Goal: Task Accomplishment & Management: Use online tool/utility

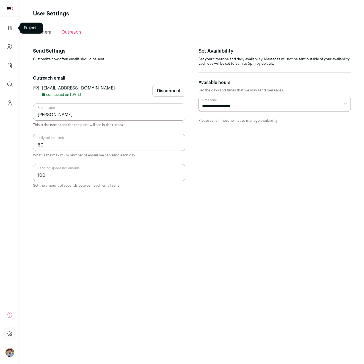
click at [11, 27] on icon "Projects" at bounding box center [10, 28] width 4 height 4
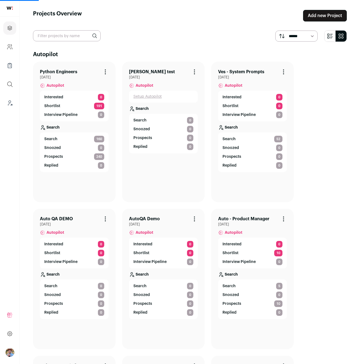
click at [57, 71] on link "Python Engineers" at bounding box center [58, 72] width 37 height 7
click at [54, 139] on span "Search" at bounding box center [50, 139] width 13 height 6
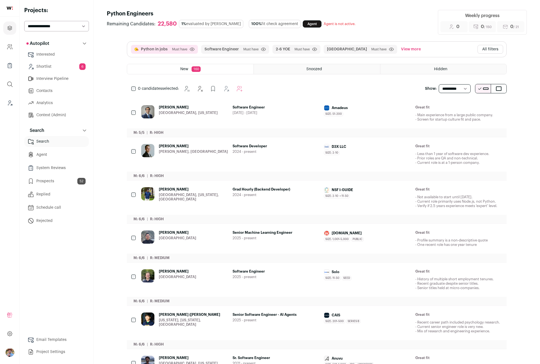
click at [364, 51] on button "All filters" at bounding box center [490, 49] width 26 height 9
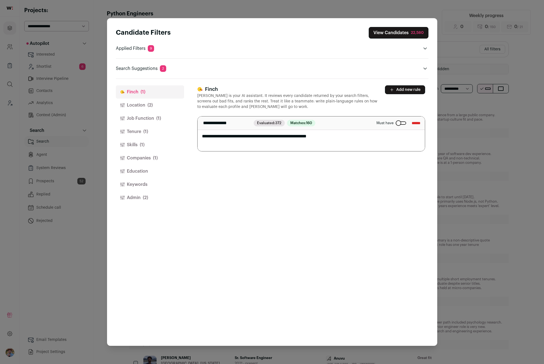
click at [135, 102] on button "Location (2)" at bounding box center [150, 105] width 68 height 13
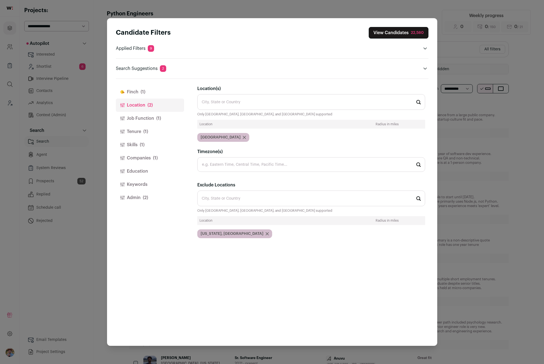
click at [146, 117] on button "Job Function (1)" at bounding box center [150, 118] width 68 height 13
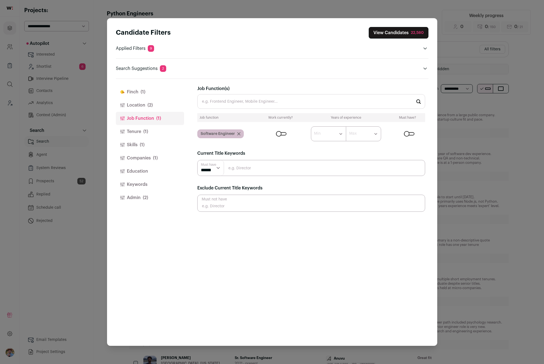
click at [136, 104] on button "Location (2)" at bounding box center [150, 105] width 68 height 13
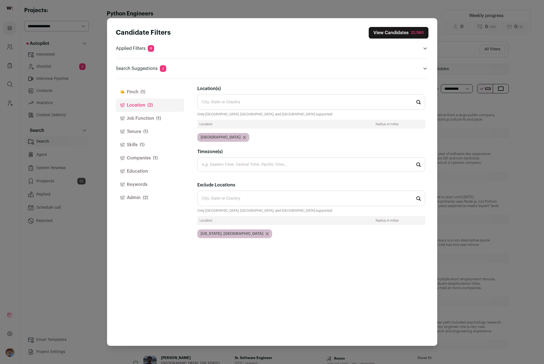
click at [138, 134] on button "Tenure (1)" at bounding box center [150, 131] width 68 height 13
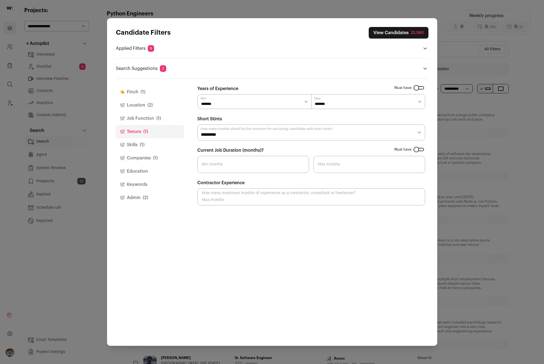
click at [143, 142] on span "(1)" at bounding box center [142, 144] width 5 height 7
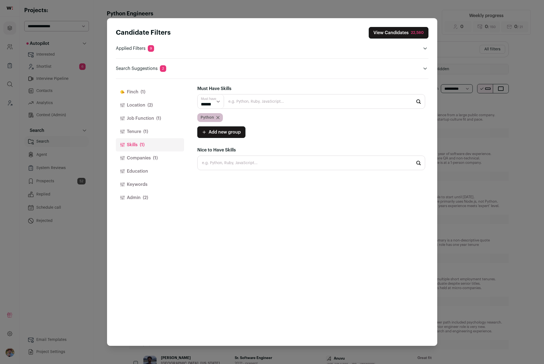
click at [215, 104] on select "****** ******" at bounding box center [211, 101] width 26 height 14
click at [138, 117] on button "Job Function (1)" at bounding box center [150, 118] width 68 height 13
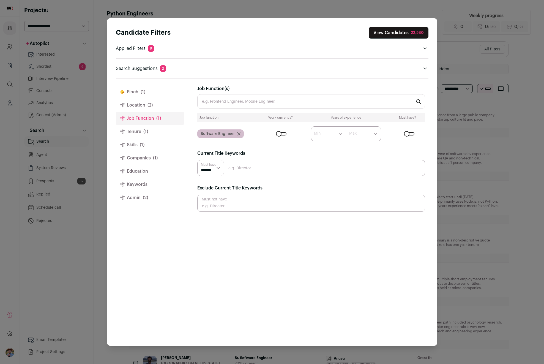
click at [140, 66] on p "Search Suggestions 2" at bounding box center [141, 68] width 50 height 7
click at [143, 48] on p "Applied Filters 9" at bounding box center [135, 48] width 38 height 7
click at [147, 48] on p "Applied Filters 9" at bounding box center [135, 48] width 38 height 7
click at [150, 49] on span "9" at bounding box center [151, 48] width 6 height 7
click at [364, 48] on icon "Open applied filters" at bounding box center [424, 49] width 3 height 2
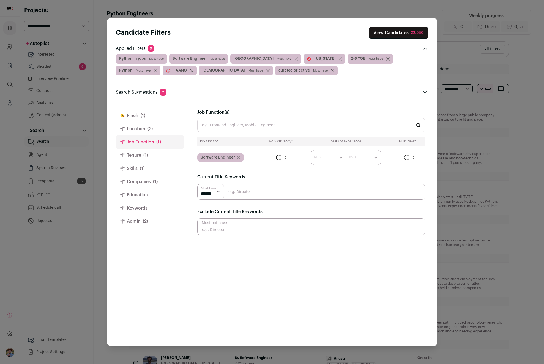
click at [364, 48] on icon "Close applied filters" at bounding box center [425, 48] width 4 height 4
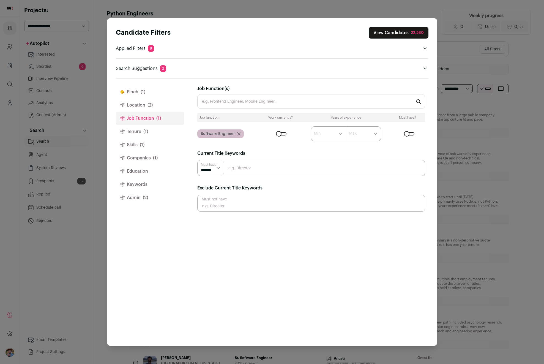
click at [138, 131] on button "Tenure (1)" at bounding box center [150, 131] width 68 height 13
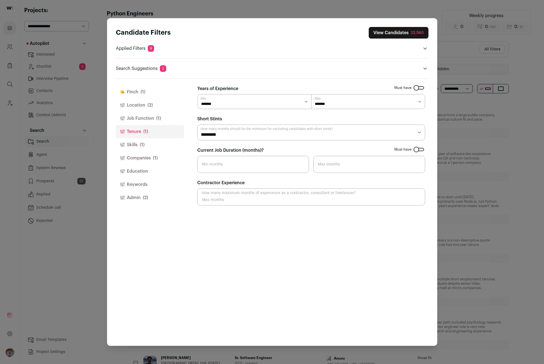
click at [293, 129] on select "********* ******** ******* ******** ******** ******** ******** ******** *******…" at bounding box center [311, 132] width 228 height 16
click at [203, 163] on input "Current Job Duration (months)?" at bounding box center [253, 164] width 112 height 17
click at [235, 145] on form "Must have Years of Experience ******* ****** ******* ******* ******* ******* Mi…" at bounding box center [311, 145] width 228 height 120
click at [138, 140] on button "Skills (1)" at bounding box center [150, 144] width 68 height 13
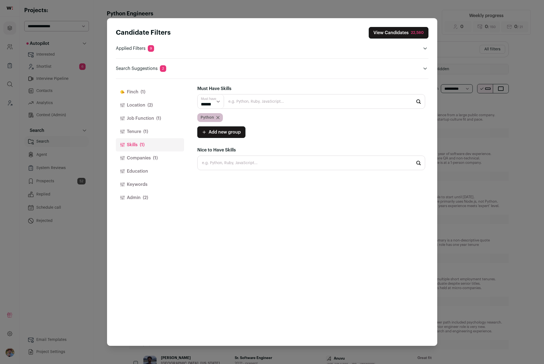
click at [138, 160] on button "Companies (1)" at bounding box center [150, 157] width 68 height 13
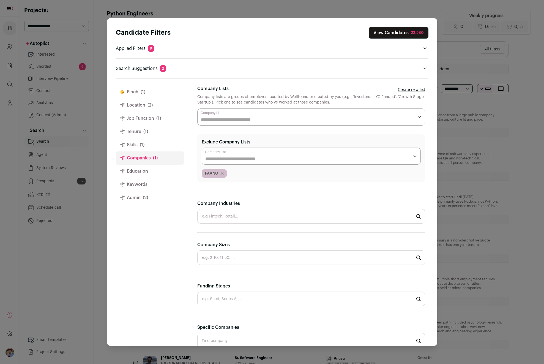
click at [136, 184] on button "Keywords" at bounding box center [150, 184] width 68 height 13
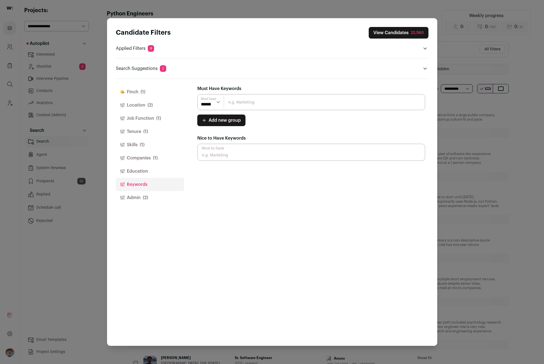
click at [147, 159] on button "Companies (1)" at bounding box center [150, 157] width 68 height 13
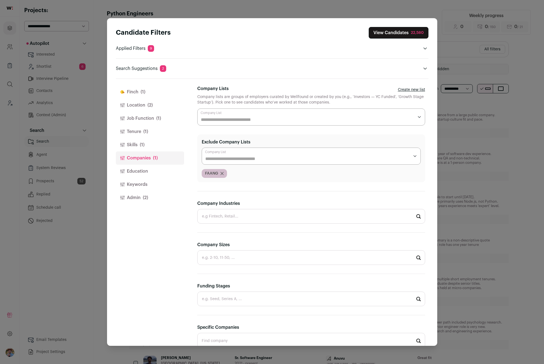
scroll to position [51, 0]
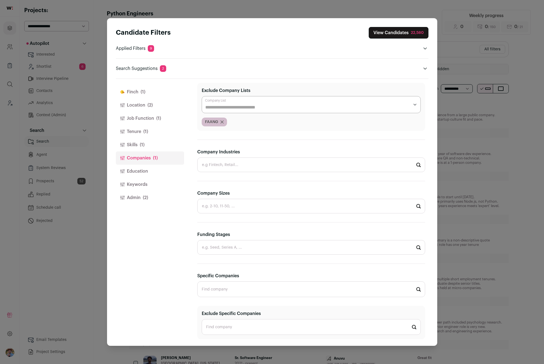
click at [136, 169] on button "Education" at bounding box center [150, 171] width 68 height 13
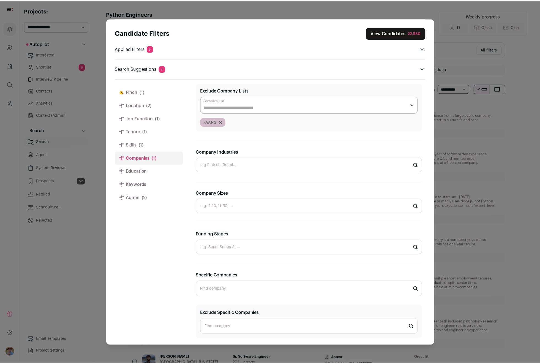
scroll to position [0, 0]
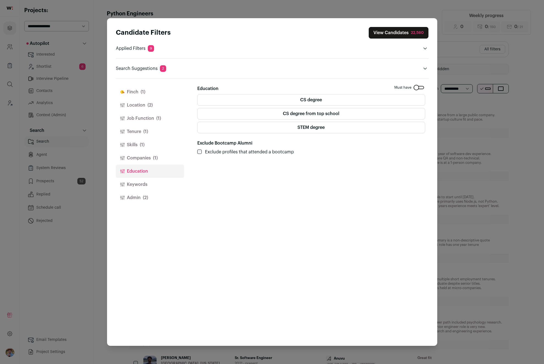
click at [311, 102] on label "CS degree" at bounding box center [311, 100] width 228 height 12
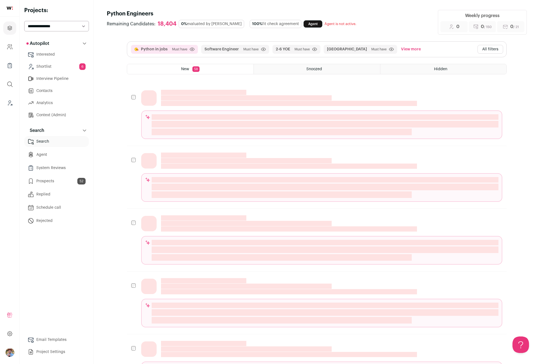
click at [493, 50] on button "All filters" at bounding box center [490, 49] width 26 height 9
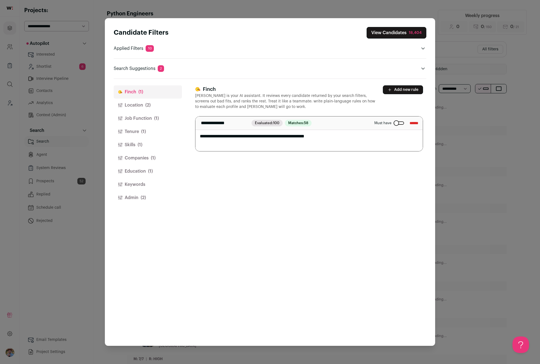
click at [130, 174] on button "Education (1)" at bounding box center [148, 171] width 68 height 13
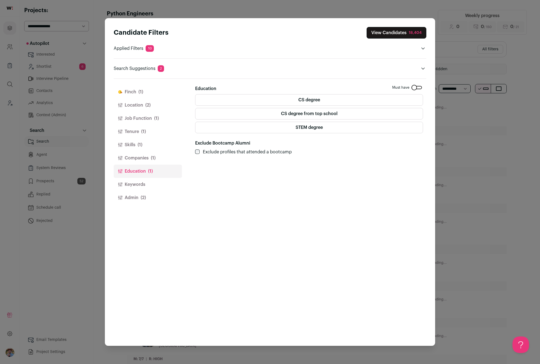
click at [130, 198] on button "Admin (2)" at bounding box center [148, 197] width 68 height 13
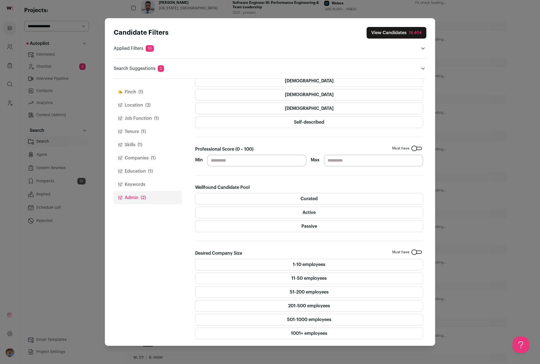
scroll to position [359, 0]
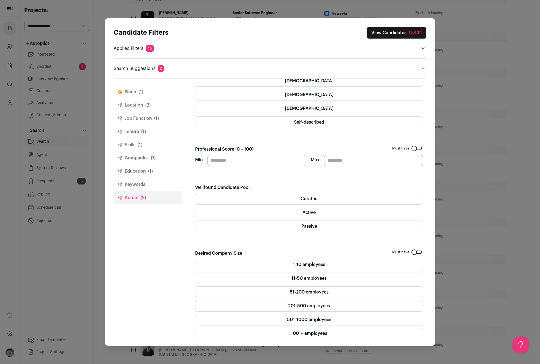
click at [514, 313] on div "Candidate Filters View Candidates 18,404 Applied Filters 10 Python in jobs Must…" at bounding box center [270, 182] width 540 height 364
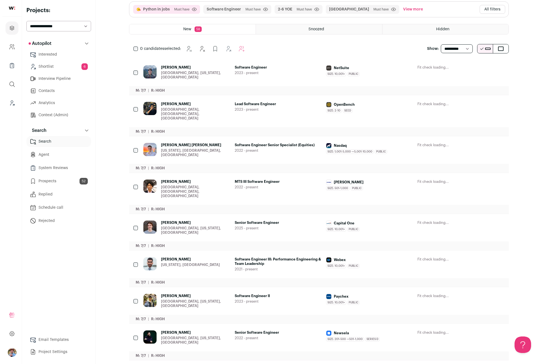
scroll to position [0, 0]
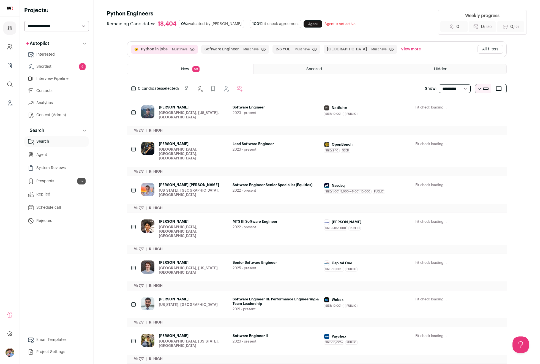
click at [480, 51] on button "All filters" at bounding box center [490, 49] width 26 height 9
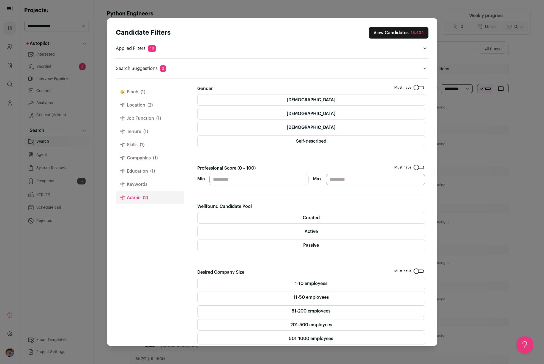
click at [140, 142] on span "(1)" at bounding box center [142, 144] width 5 height 7
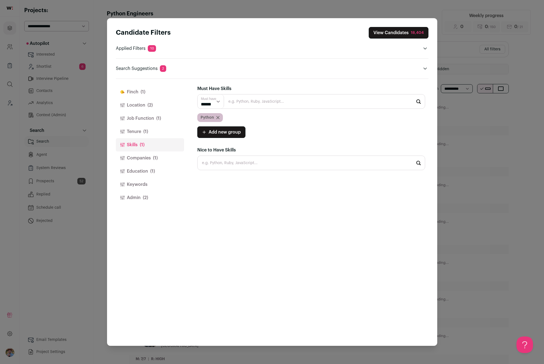
click at [218, 102] on select "****** ******" at bounding box center [211, 101] width 26 height 14
click at [145, 168] on button "Education (1)" at bounding box center [150, 171] width 68 height 13
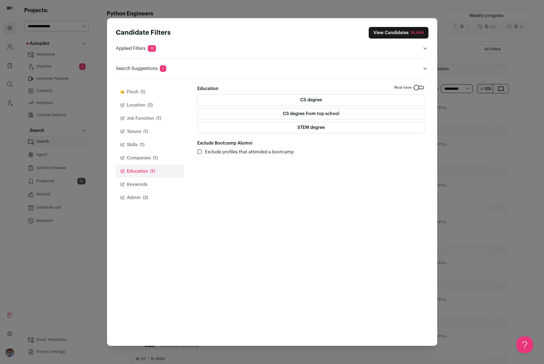
click at [139, 157] on button "Companies (1)" at bounding box center [150, 157] width 68 height 13
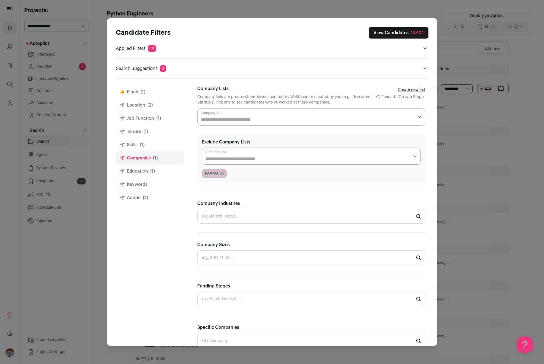
click at [398, 89] on link "Create new list" at bounding box center [411, 90] width 27 height 6
click at [410, 90] on link "Create new list" at bounding box center [411, 90] width 27 height 6
click at [367, 112] on div "Close modal via background" at bounding box center [311, 116] width 228 height 17
click at [455, 142] on div "Candidate Filters View Candidates 18,404 Applied Filters 10 Python in jobs Must…" at bounding box center [272, 182] width 544 height 364
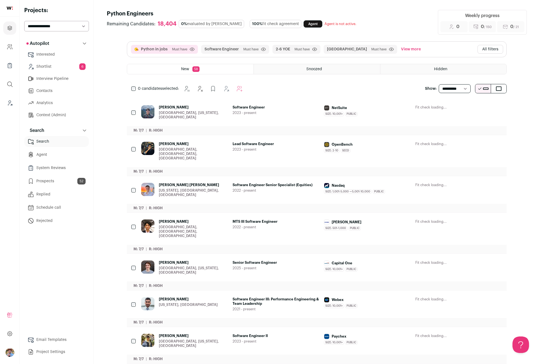
drag, startPoint x: 486, startPoint y: 51, endPoint x: 485, endPoint y: 54, distance: 3.4
click at [486, 51] on button "All filters" at bounding box center [490, 49] width 26 height 9
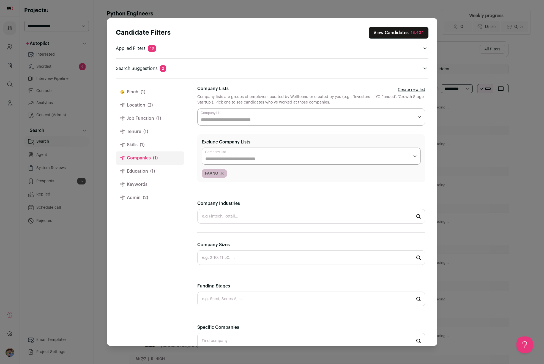
click at [406, 92] on link "Create new list" at bounding box center [411, 90] width 27 height 6
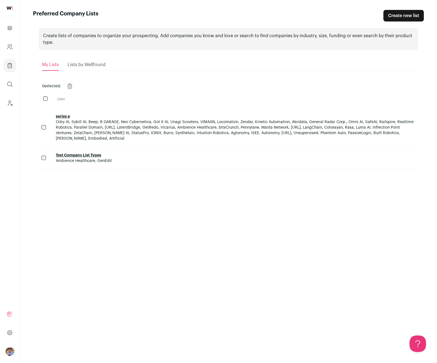
click at [401, 17] on link "Create new list" at bounding box center [404, 16] width 40 height 12
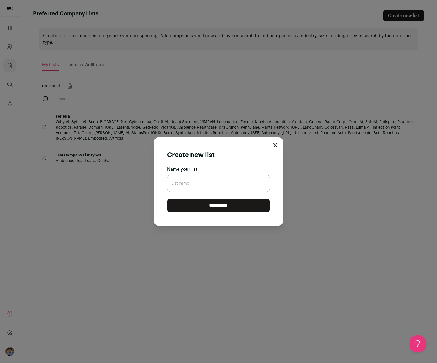
click at [275, 147] on icon "Close modal" at bounding box center [275, 145] width 4 height 4
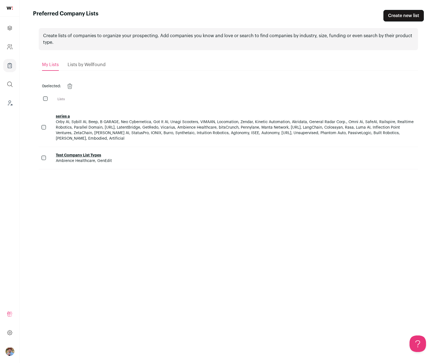
click at [75, 64] on span "Lists by Wellfound" at bounding box center [87, 64] width 38 height 4
